Goal: Transaction & Acquisition: Purchase product/service

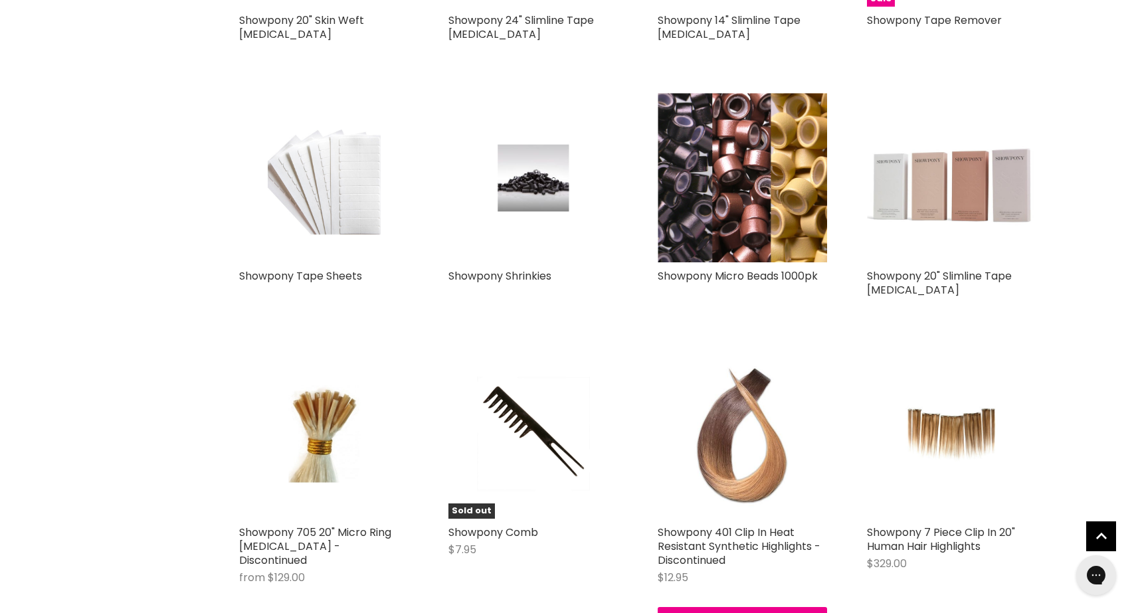
scroll to position [1216, 0]
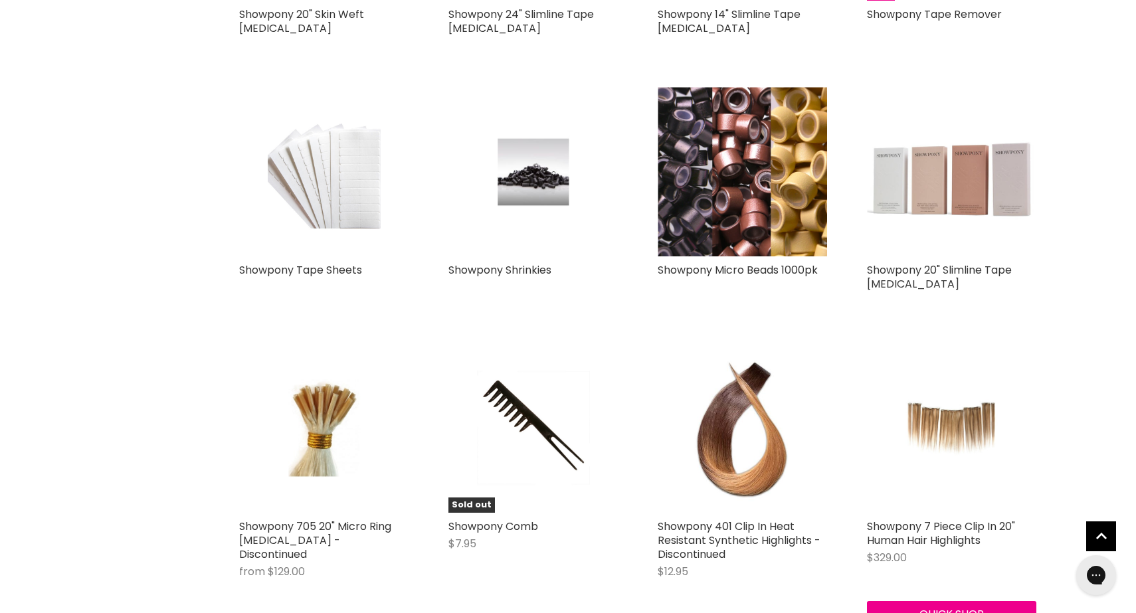
click at [981, 443] on img "Main content" at bounding box center [952, 428] width 112 height 169
